Goal: Find specific page/section: Find specific page/section

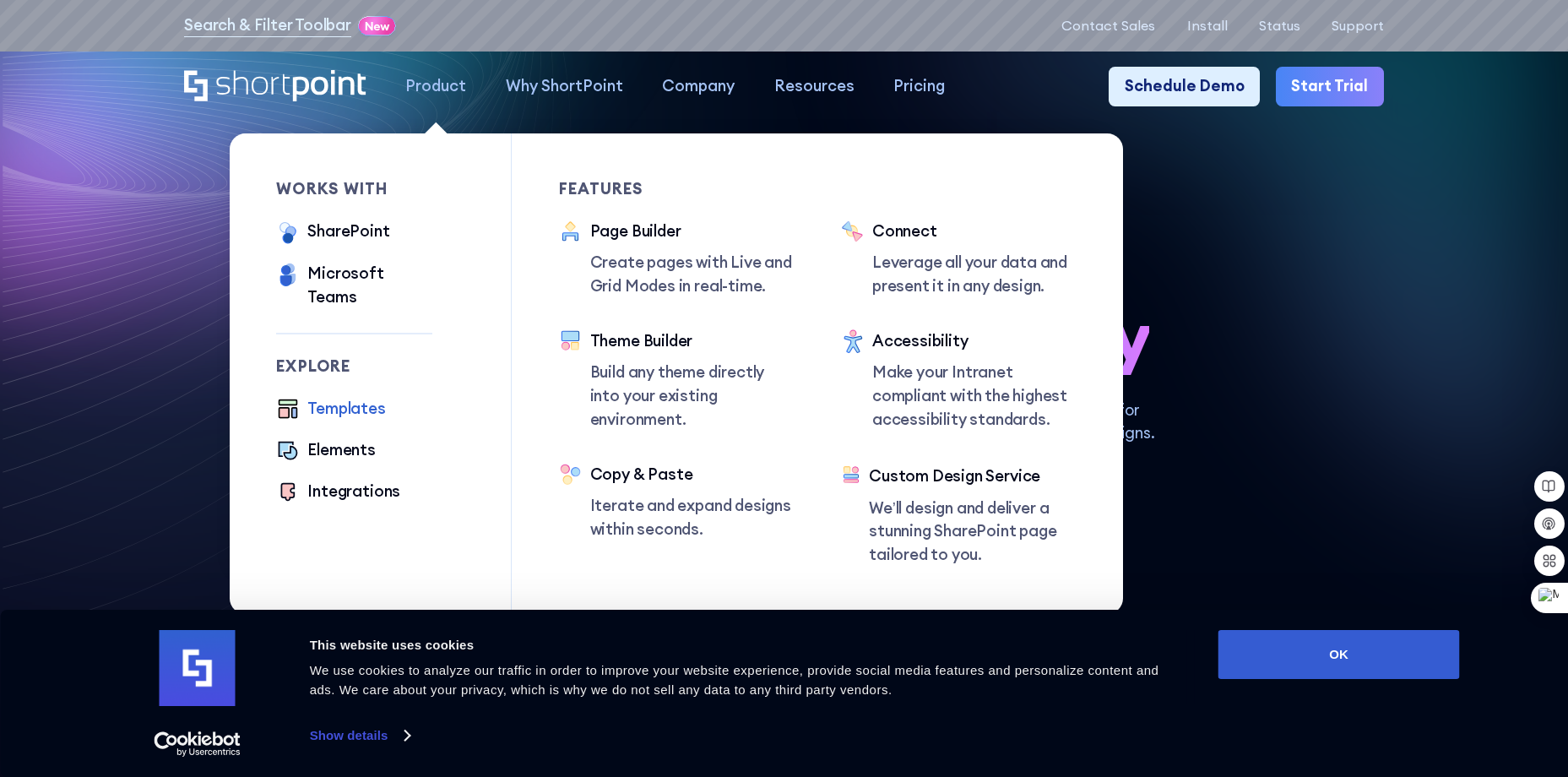
click at [346, 397] on div "Templates" at bounding box center [346, 409] width 78 height 24
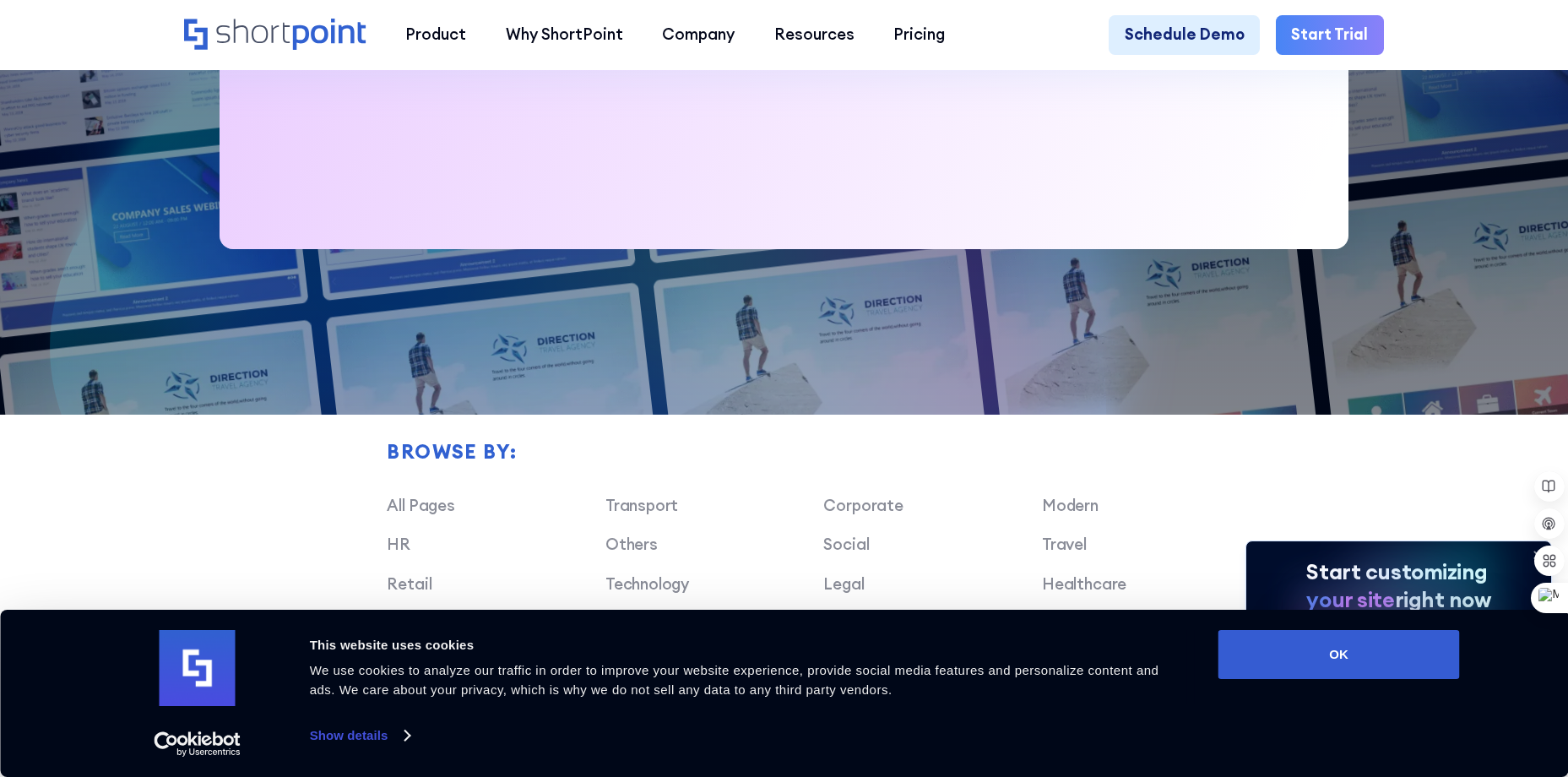
scroll to position [1267, 0]
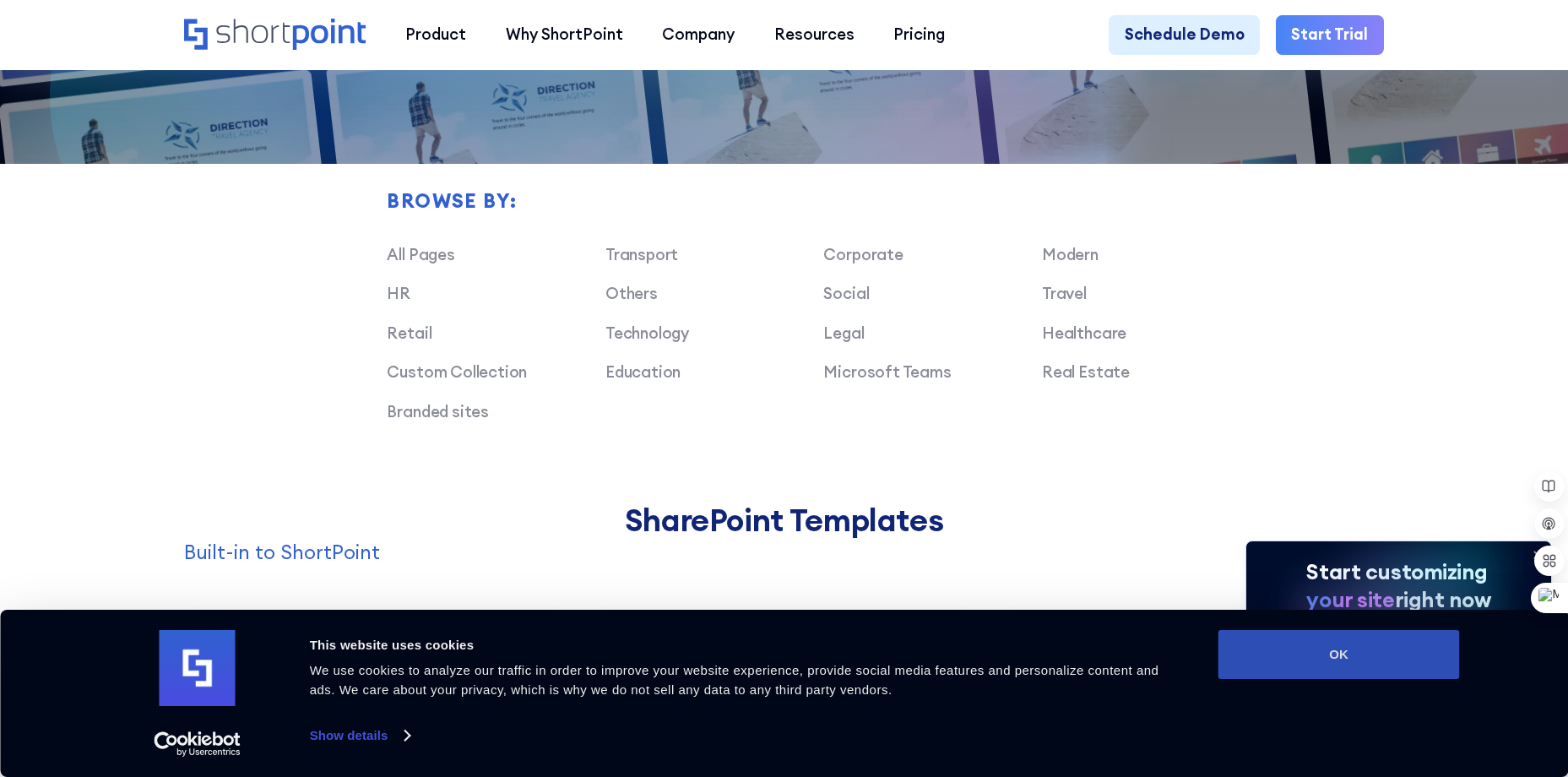
click at [1312, 658] on button "OK" at bounding box center [1339, 654] width 241 height 49
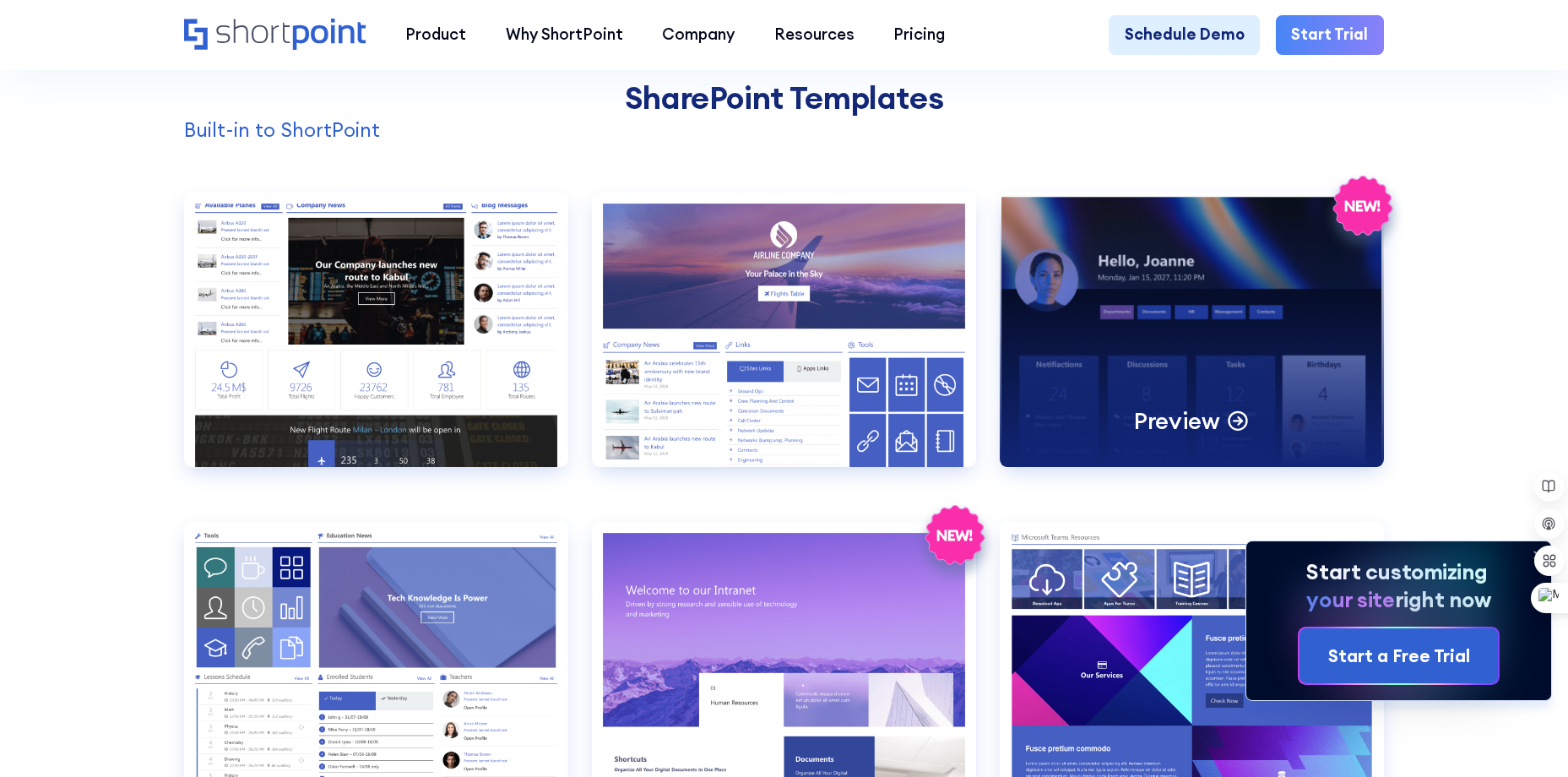
scroll to position [0, 0]
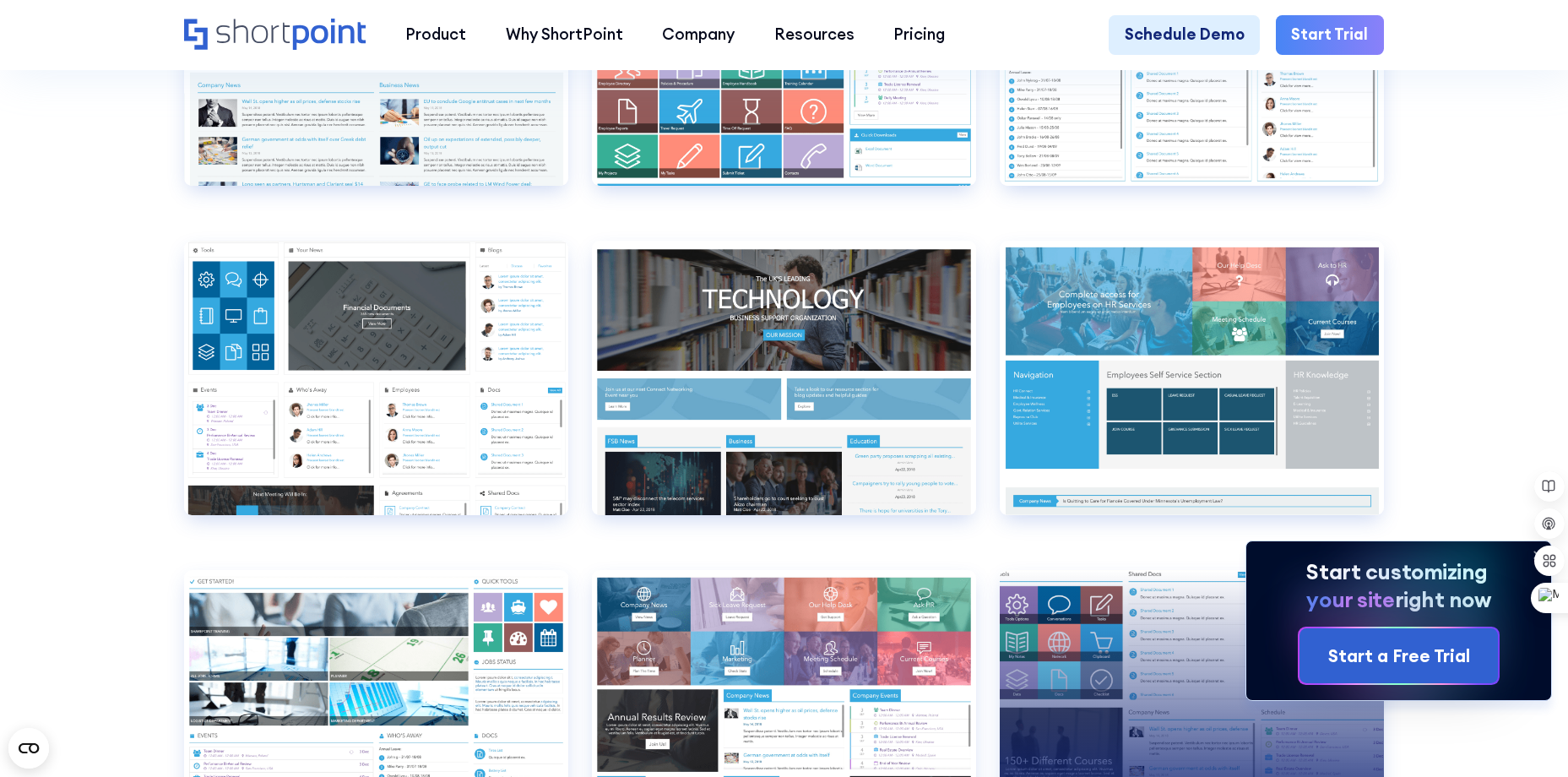
scroll to position [9203, 0]
